Goal: Task Accomplishment & Management: Use online tool/utility

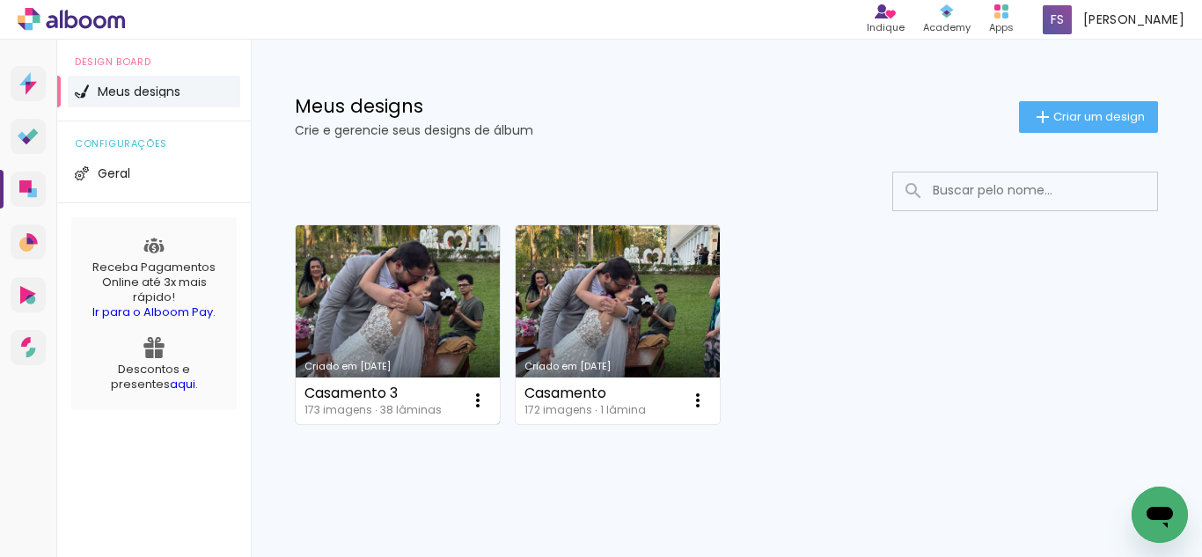
click at [377, 333] on link "Criado em 04/08/25" at bounding box center [398, 324] width 204 height 199
